Goal: Entertainment & Leisure: Browse casually

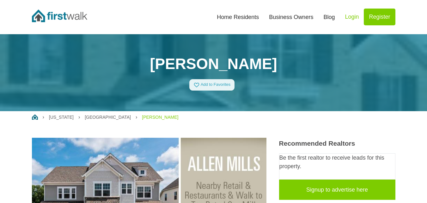
scroll to position [158, 0]
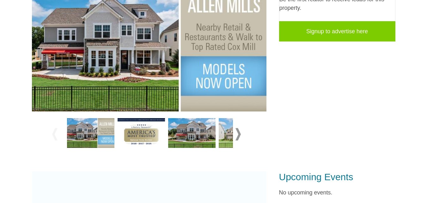
click at [239, 136] on span at bounding box center [238, 134] width 5 height 12
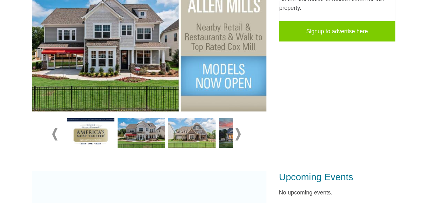
click at [239, 136] on span at bounding box center [238, 134] width 5 height 12
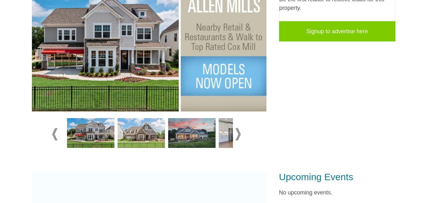
click at [239, 136] on span at bounding box center [238, 134] width 5 height 12
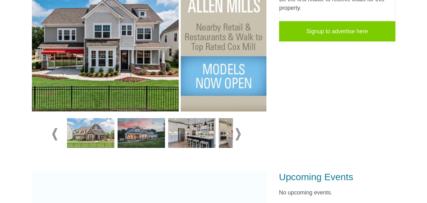
click at [239, 136] on span at bounding box center [238, 134] width 5 height 12
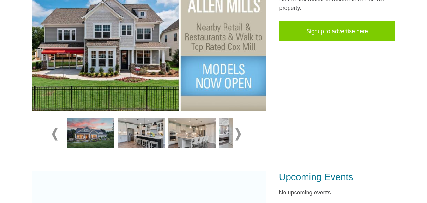
click at [239, 136] on span at bounding box center [238, 134] width 5 height 12
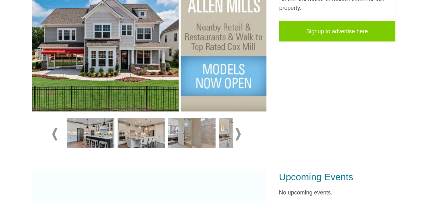
click at [239, 136] on span at bounding box center [238, 134] width 5 height 12
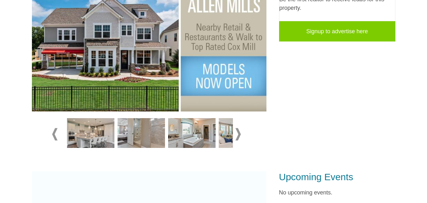
click at [239, 136] on span at bounding box center [238, 134] width 5 height 12
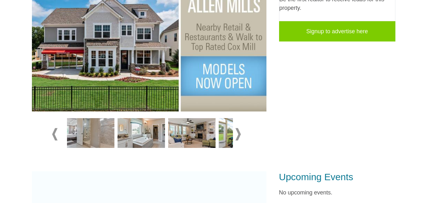
click at [85, 132] on img at bounding box center [90, 133] width 47 height 30
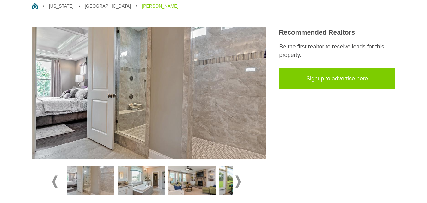
scroll to position [127, 0]
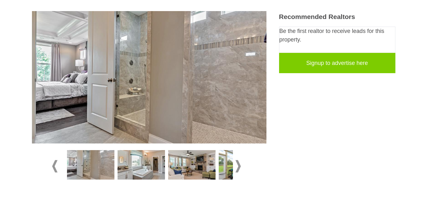
click at [240, 168] on span at bounding box center [238, 166] width 5 height 12
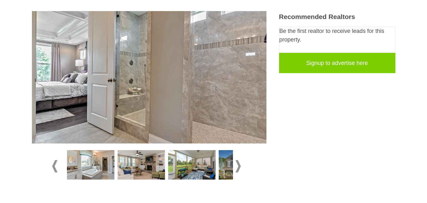
click at [101, 162] on img at bounding box center [90, 165] width 47 height 30
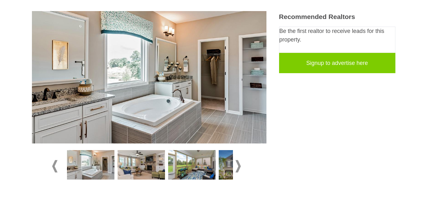
click at [151, 167] on img at bounding box center [141, 165] width 47 height 30
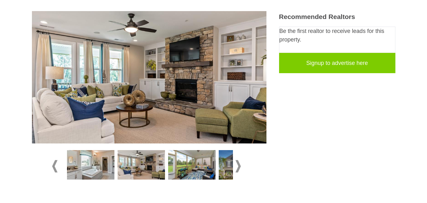
click at [189, 167] on img at bounding box center [191, 165] width 47 height 30
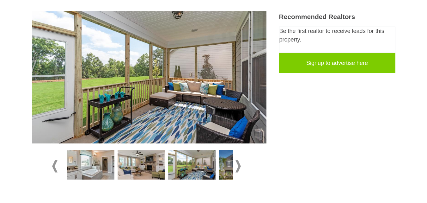
click at [237, 164] on span at bounding box center [238, 166] width 5 height 12
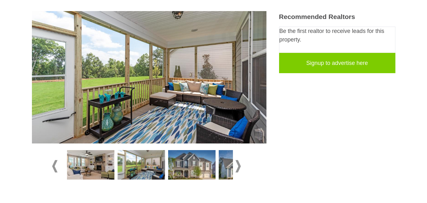
click at [189, 164] on img at bounding box center [191, 165] width 47 height 30
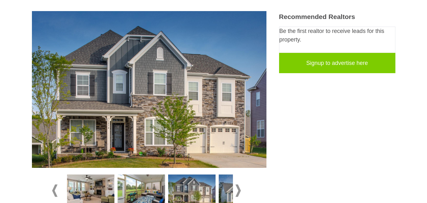
click at [239, 188] on span at bounding box center [238, 190] width 5 height 12
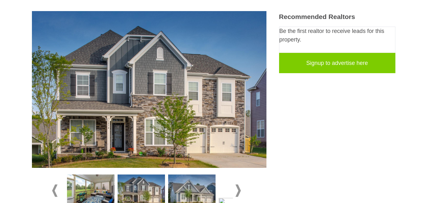
click at [205, 193] on img at bounding box center [191, 189] width 47 height 30
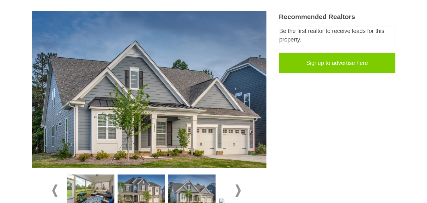
click at [240, 189] on span at bounding box center [238, 190] width 5 height 12
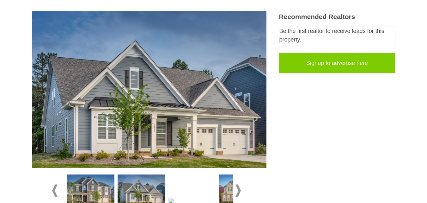
click at [189, 187] on div at bounding box center [243, 201] width 1468 height 56
click at [226, 187] on img at bounding box center [242, 189] width 47 height 30
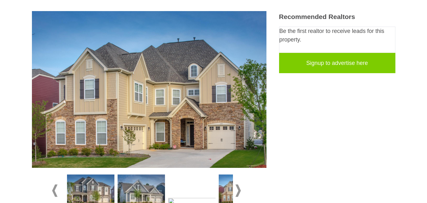
click at [238, 189] on span at bounding box center [238, 190] width 5 height 12
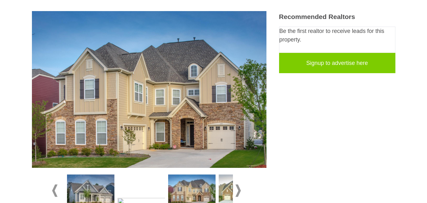
click at [238, 189] on span at bounding box center [238, 190] width 5 height 12
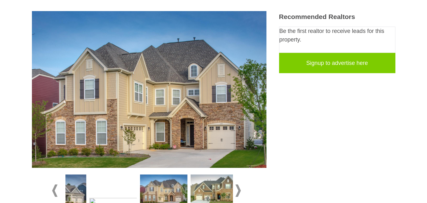
click at [238, 189] on span at bounding box center [238, 190] width 5 height 12
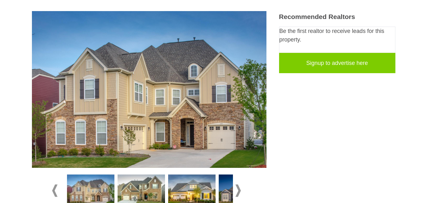
click at [138, 190] on img at bounding box center [141, 189] width 47 height 30
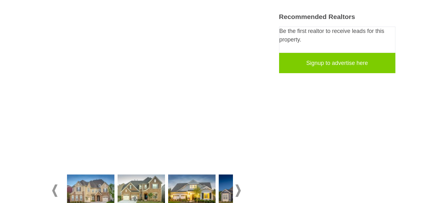
click at [192, 186] on img at bounding box center [191, 189] width 47 height 30
click at [241, 190] on div at bounding box center [149, 190] width 194 height 35
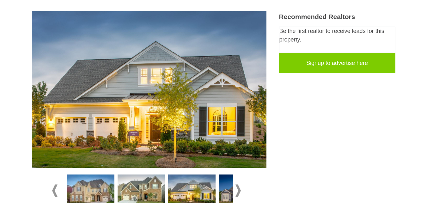
click at [241, 190] on div at bounding box center [149, 190] width 194 height 35
click at [228, 190] on img at bounding box center [242, 189] width 47 height 30
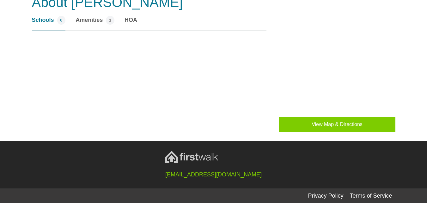
scroll to position [514, 0]
